Goal: Find specific page/section: Find specific page/section

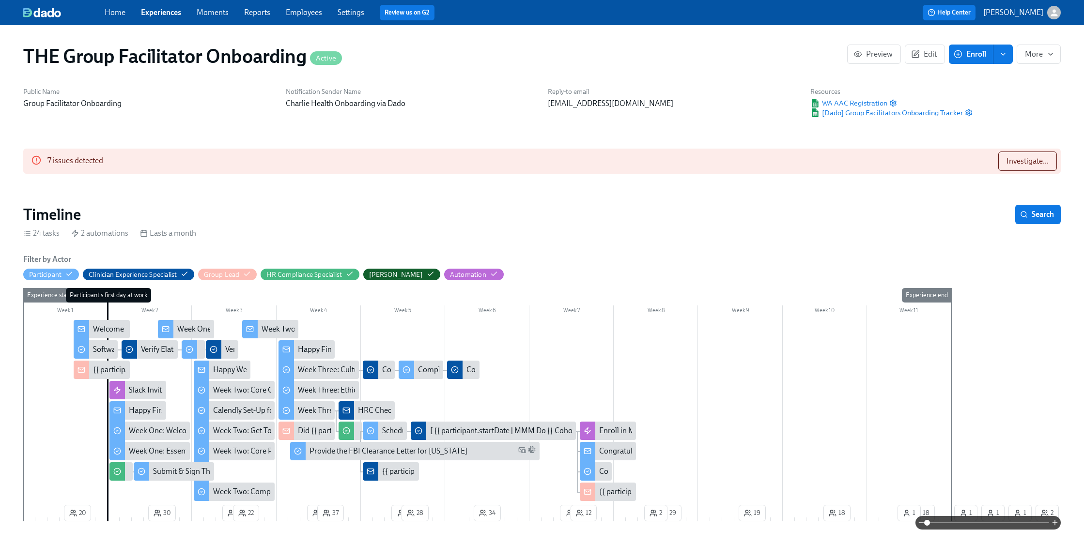
type input "[PERSON_NAME]"
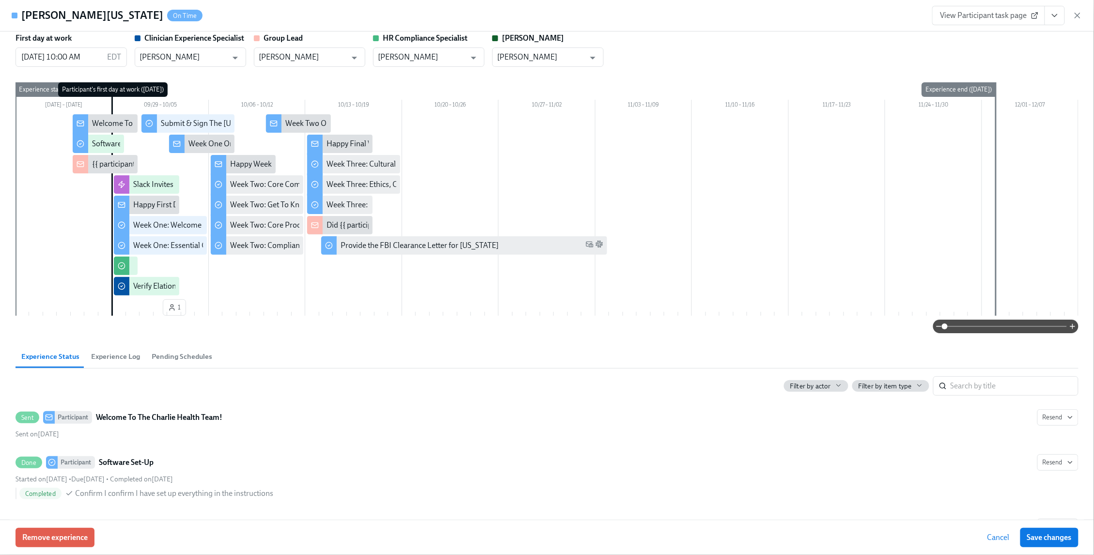
scroll to position [2, 0]
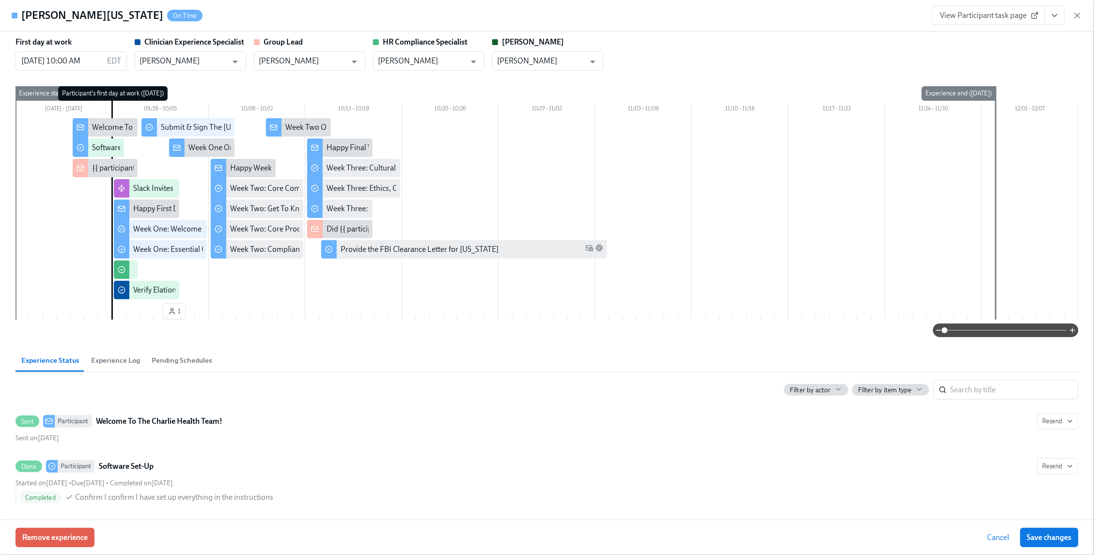
click at [987, 13] on span "View Participant task page" at bounding box center [988, 16] width 96 height 10
